Goal: Task Accomplishment & Management: Manage account settings

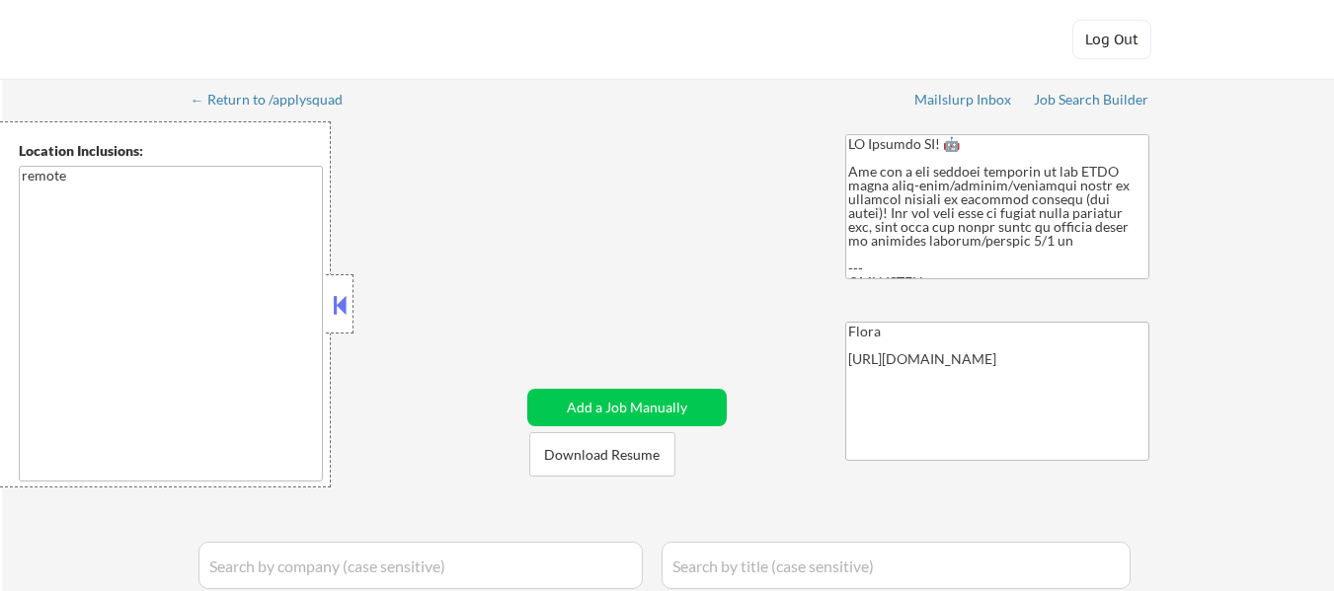
select select ""pending""
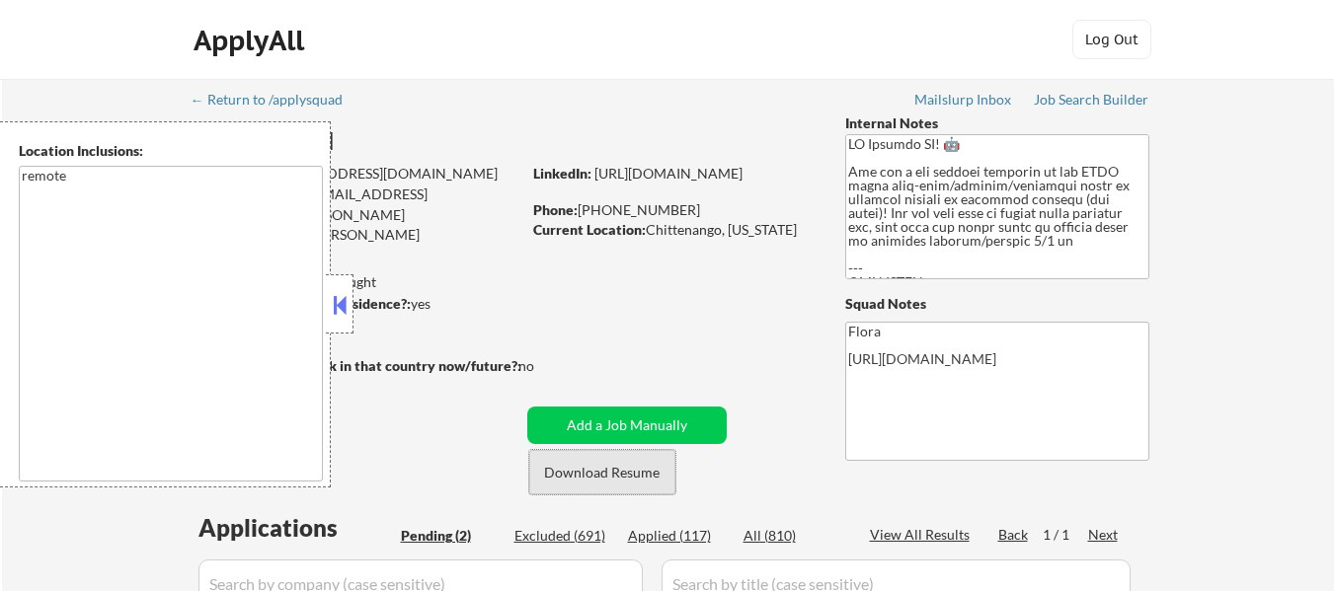
click at [600, 486] on button "Download Resume" at bounding box center [602, 472] width 146 height 44
click at [344, 303] on button at bounding box center [340, 305] width 22 height 30
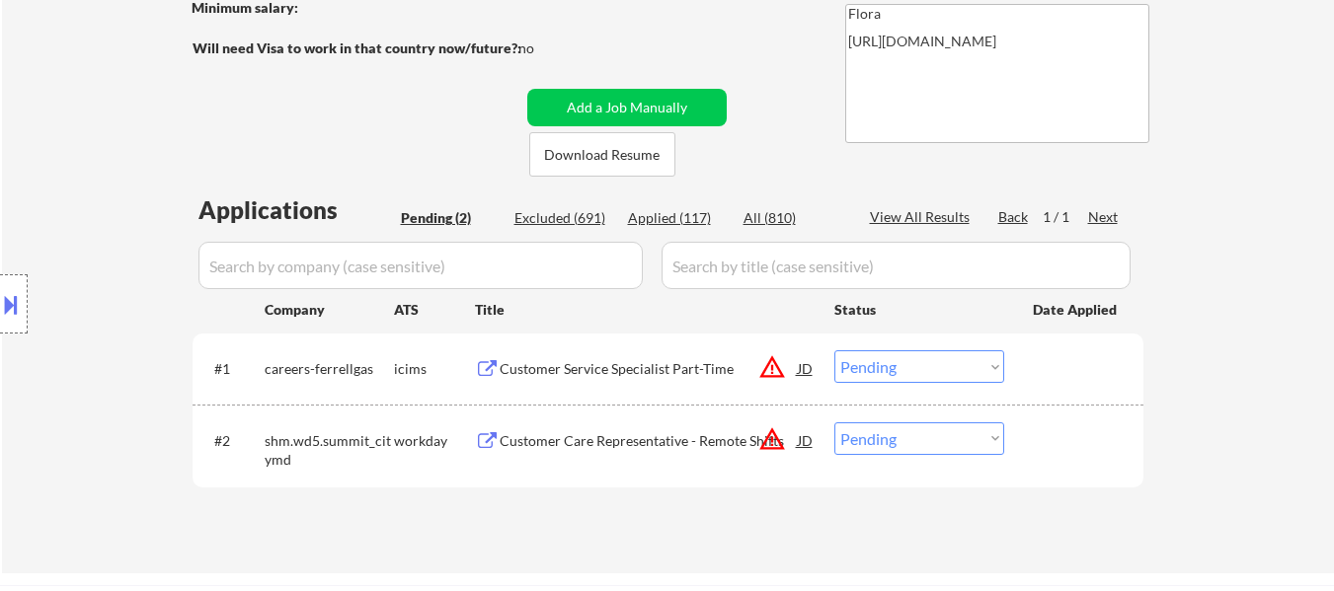
scroll to position [296, 0]
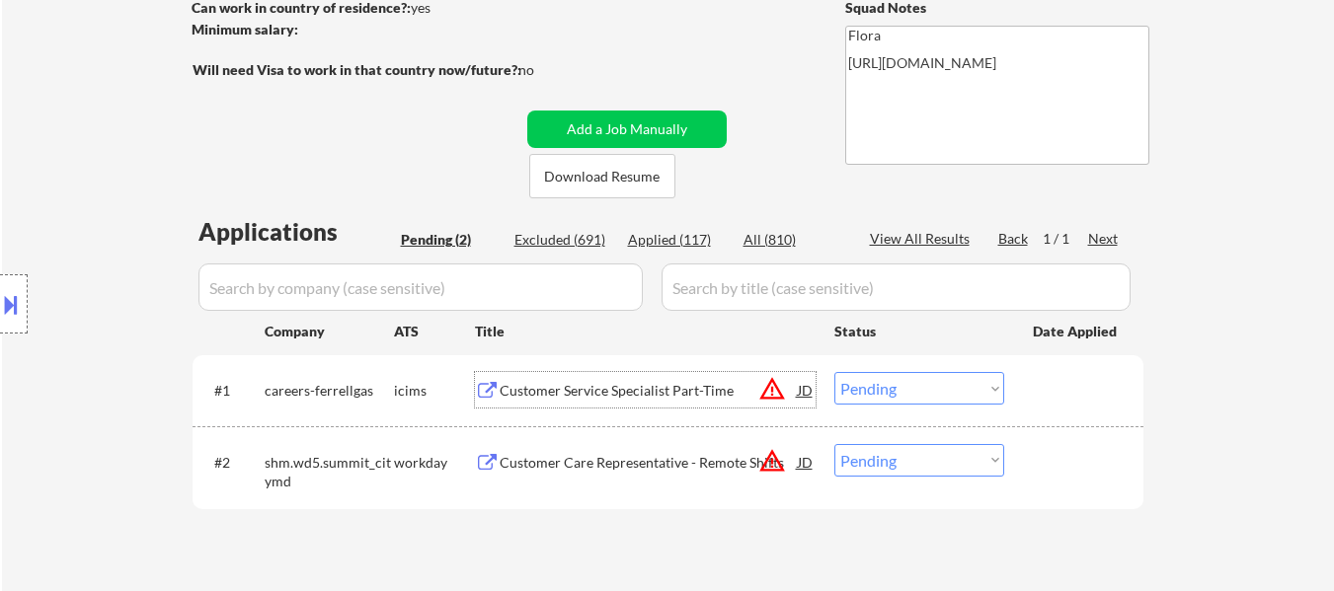
click at [666, 384] on div "Customer Service Specialist Part-Time" at bounding box center [649, 391] width 298 height 20
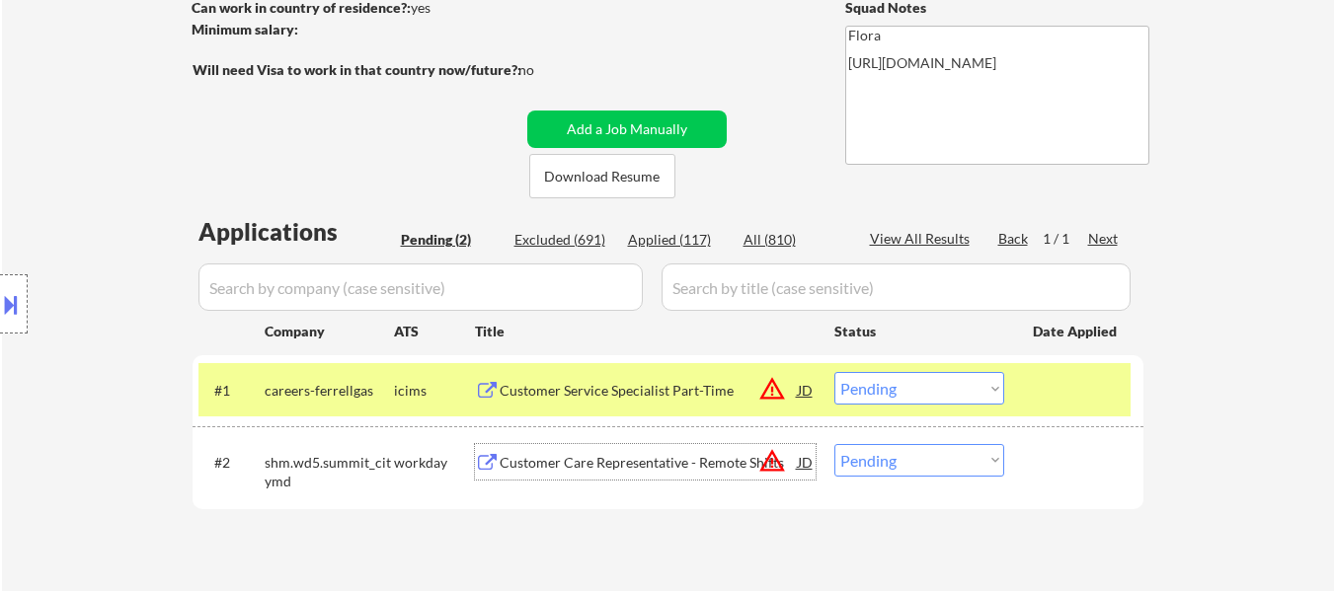
click at [581, 464] on div "Customer Care Representative - Remote Shifts" at bounding box center [649, 463] width 298 height 20
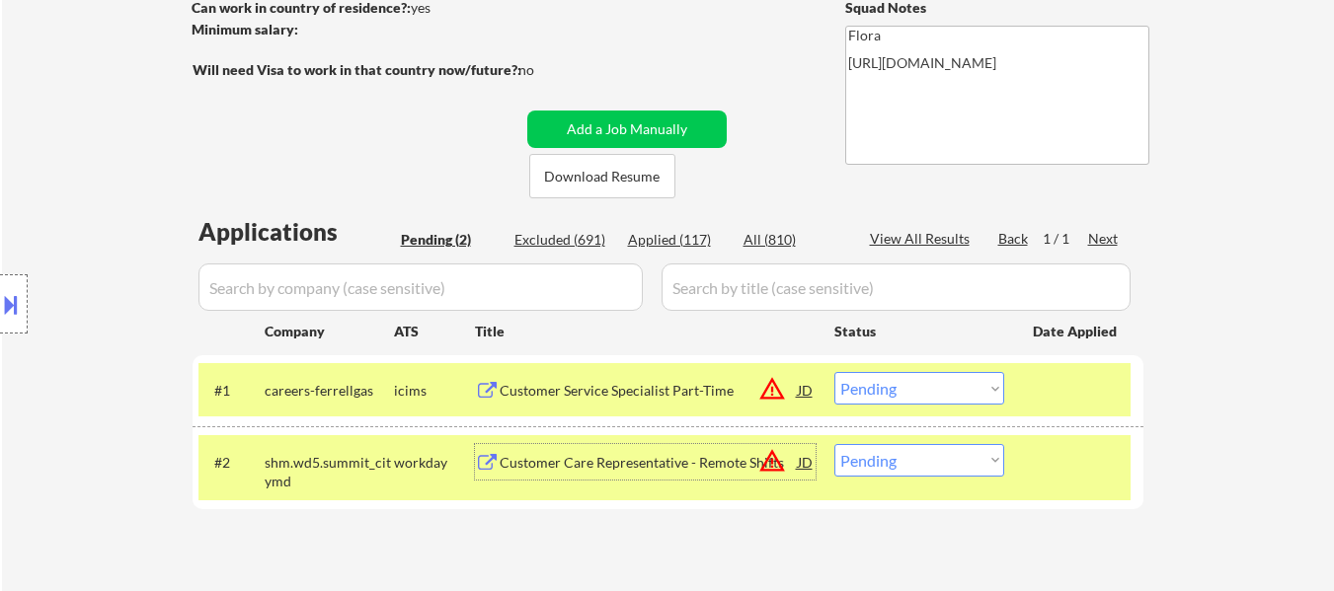
click at [908, 472] on select "Choose an option... Pending Applied Excluded (Questions) Excluded (Expired) Exc…" at bounding box center [919, 460] width 170 height 33
select select ""excluded__expired_""
click at [834, 444] on select "Choose an option... Pending Applied Excluded (Questions) Excluded (Expired) Exc…" at bounding box center [919, 460] width 170 height 33
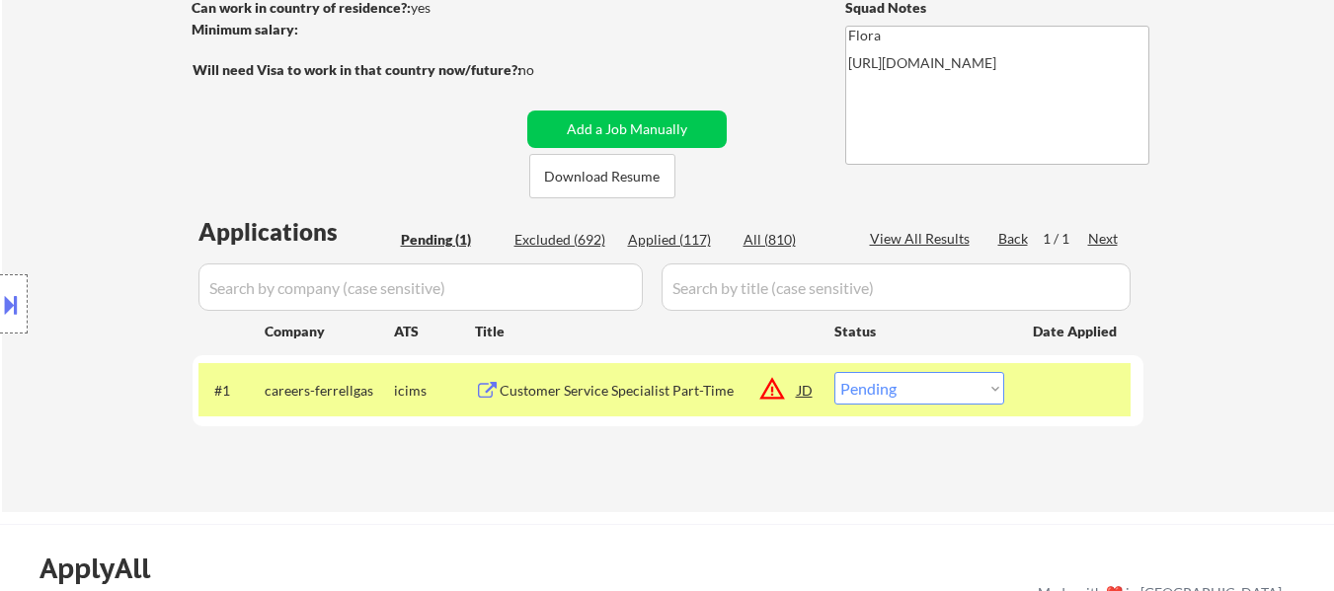
click at [961, 391] on select "Choose an option... Pending Applied Excluded (Questions) Excluded (Expired) Exc…" at bounding box center [919, 388] width 170 height 33
click at [929, 386] on select "Choose an option... Pending Applied Excluded (Questions) Excluded (Expired) Exc…" at bounding box center [919, 388] width 170 height 33
select select ""excluded""
click at [834, 372] on select "Choose an option... Pending Applied Excluded (Questions) Excluded (Expired) Exc…" at bounding box center [919, 388] width 170 height 33
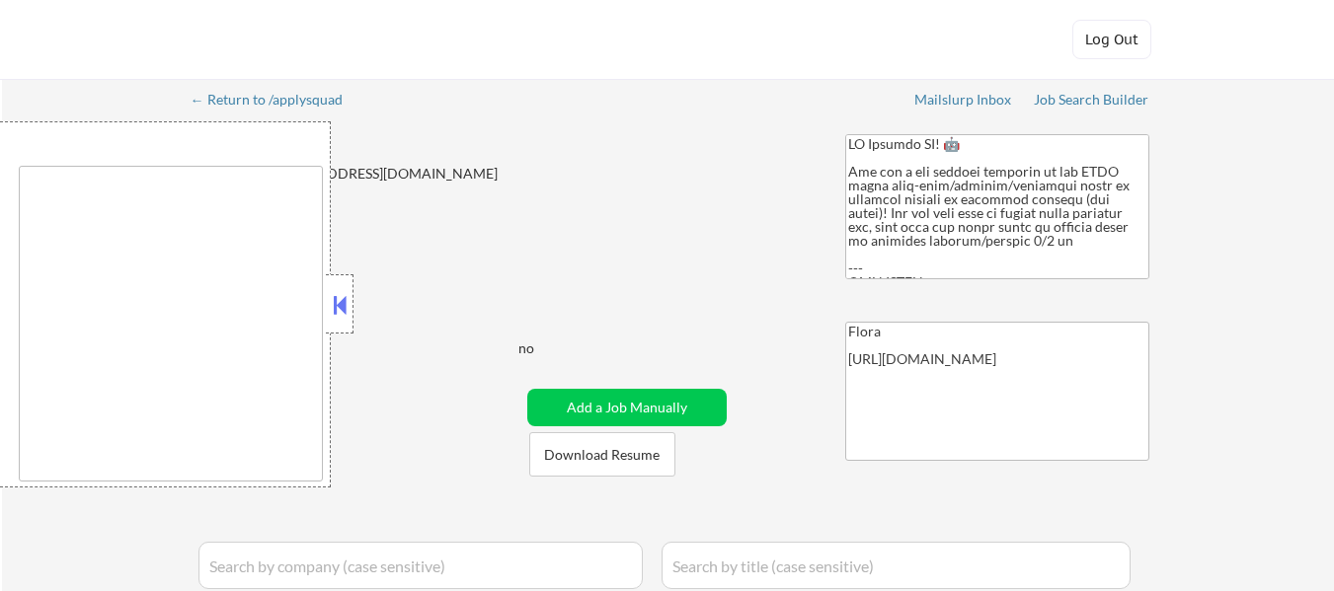
type textarea "remote"
select select ""pending""
